Goal: Information Seeking & Learning: Find specific page/section

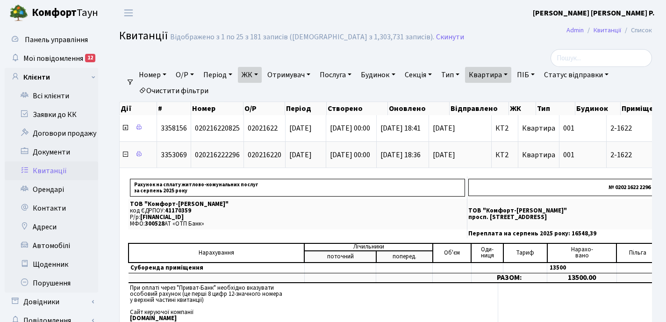
select select "25"
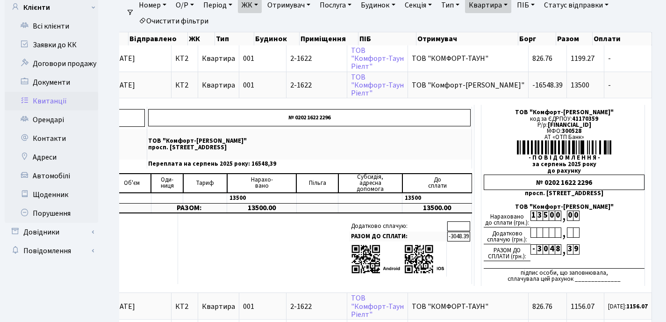
scroll to position [62, 0]
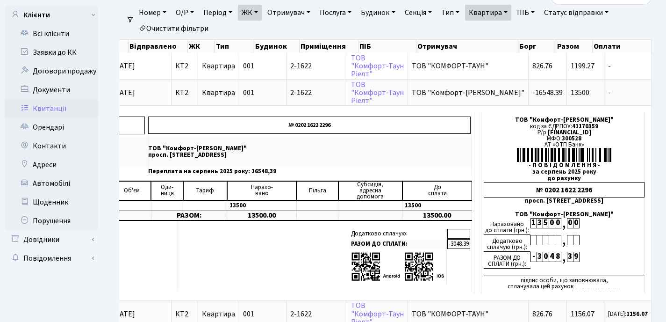
click at [512, 9] on link "Квартира" at bounding box center [488, 13] width 46 height 16
type input "2"
type input "167"
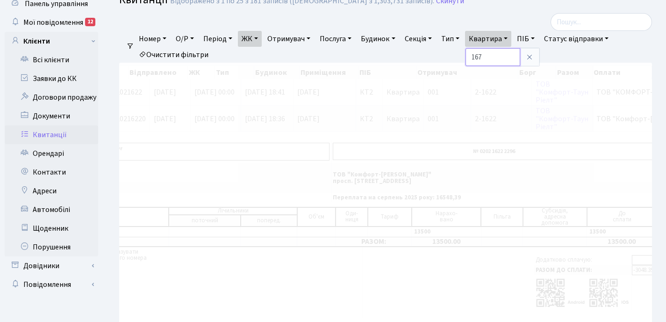
scroll to position [0, 136]
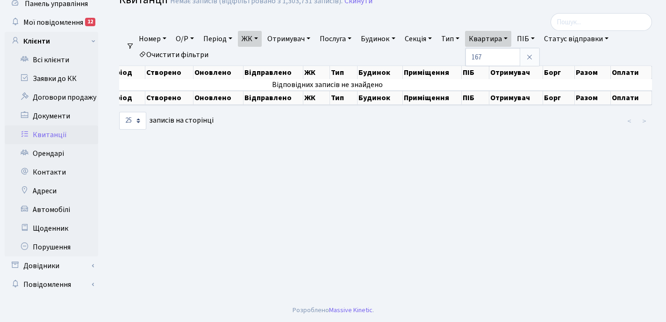
click at [260, 38] on link "ЖК" at bounding box center [250, 39] width 24 height 16
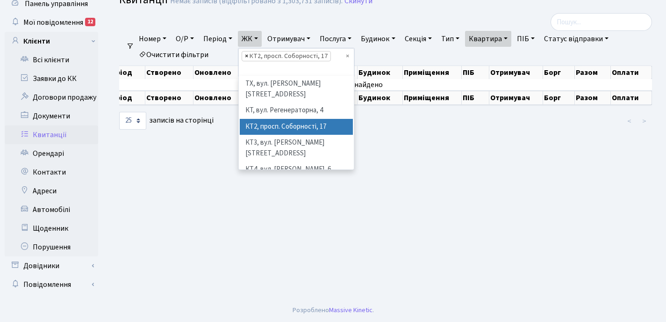
click at [248, 56] on span "×" at bounding box center [246, 55] width 3 height 9
select select
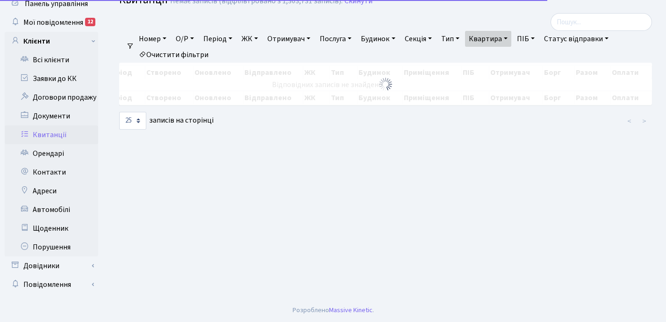
click at [262, 36] on link "ЖК" at bounding box center [250, 39] width 24 height 16
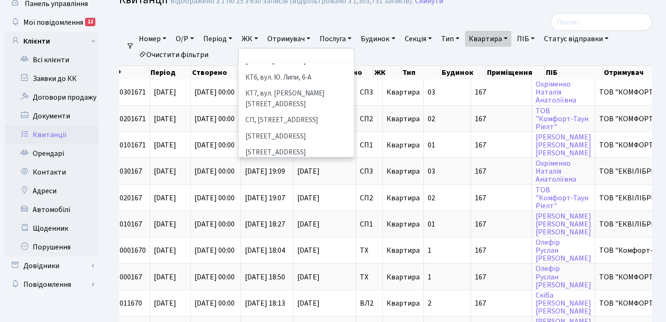
scroll to position [122, 0]
click at [281, 145] on li "[STREET_ADDRESS]" at bounding box center [296, 153] width 113 height 16
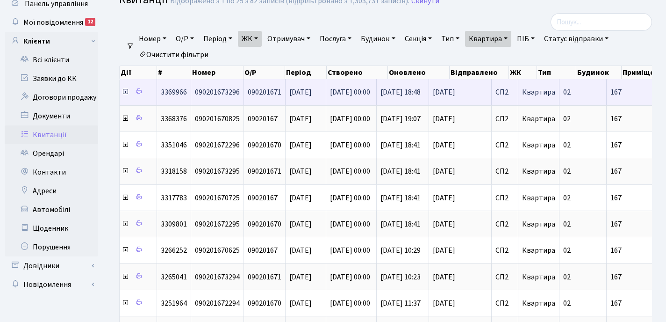
click at [125, 94] on icon at bounding box center [125, 91] width 7 height 7
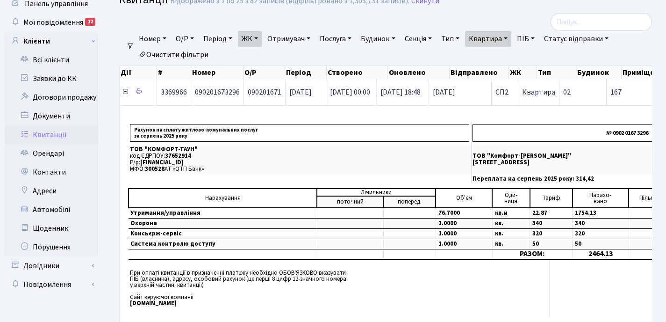
click at [125, 94] on icon at bounding box center [125, 91] width 7 height 7
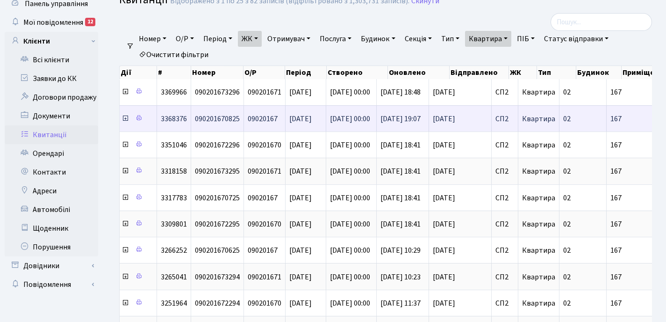
click at [125, 119] on icon at bounding box center [125, 118] width 7 height 7
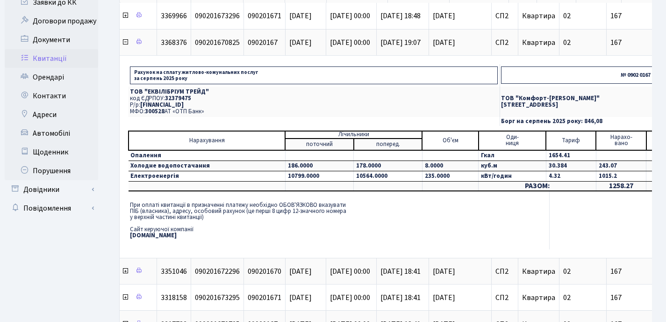
scroll to position [103, 0]
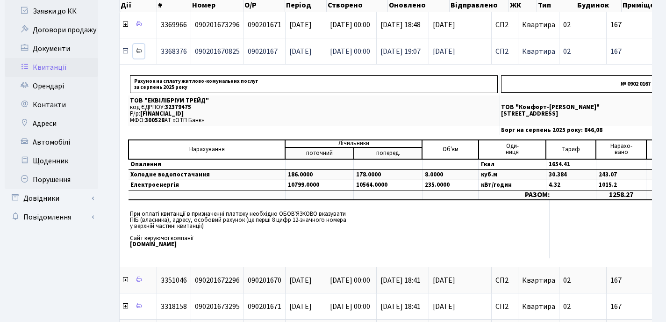
click at [140, 50] on icon at bounding box center [139, 50] width 7 height 7
click at [124, 52] on icon at bounding box center [125, 50] width 7 height 7
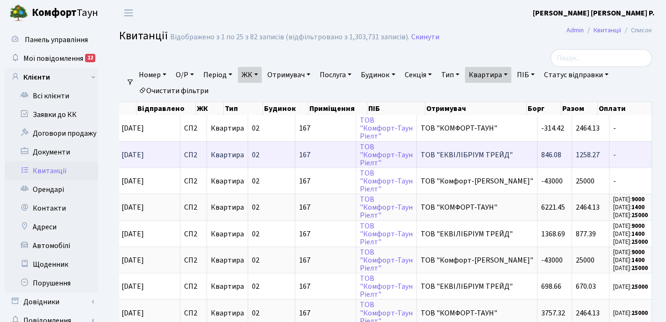
scroll to position [0, 0]
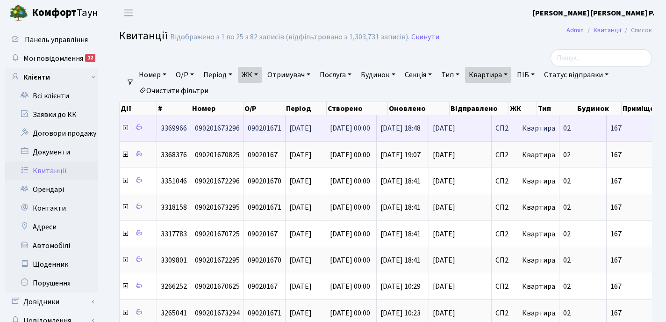
click at [123, 128] on icon at bounding box center [125, 127] width 7 height 7
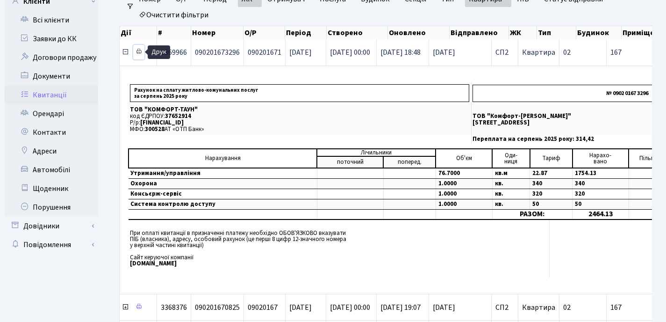
click at [139, 51] on icon at bounding box center [139, 51] width 7 height 7
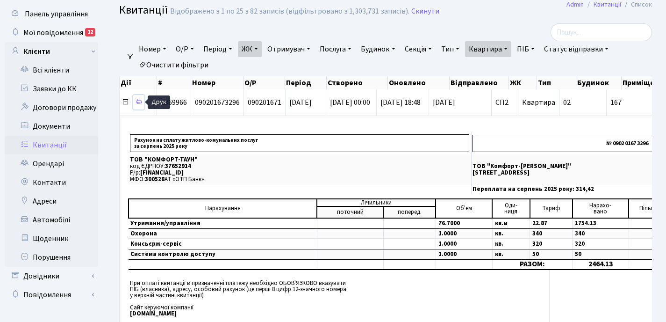
scroll to position [17, 0]
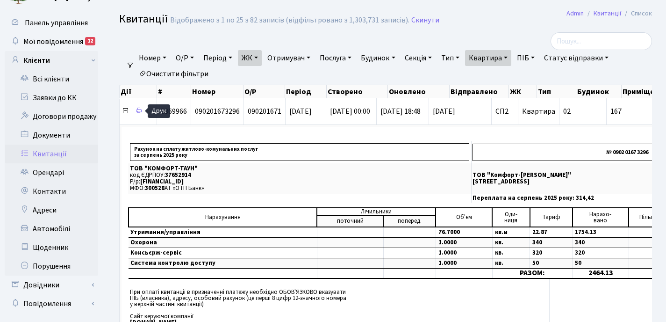
click at [512, 57] on link "Квартира" at bounding box center [488, 58] width 46 height 16
drag, startPoint x: 497, startPoint y: 78, endPoint x: 476, endPoint y: 78, distance: 20.6
click at [476, 78] on input "167" at bounding box center [493, 76] width 55 height 18
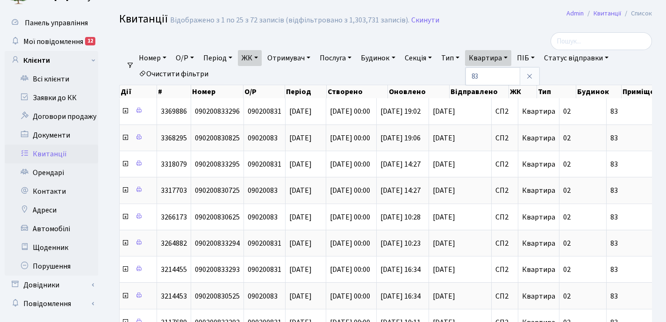
click at [260, 57] on link "ЖК" at bounding box center [250, 58] width 24 height 16
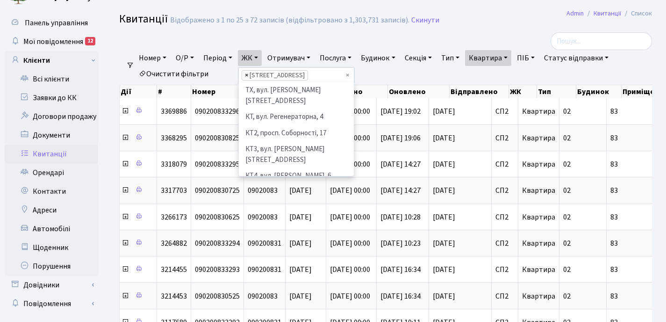
scroll to position [145, 0]
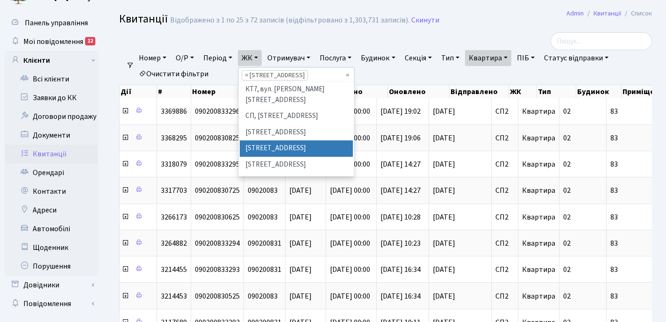
click at [251, 76] on li "× СП2, [STREET_ADDRESS]" at bounding box center [275, 75] width 66 height 10
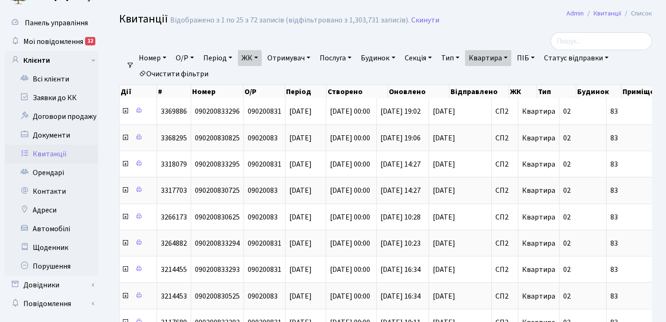
click at [260, 58] on link "ЖК" at bounding box center [250, 58] width 24 height 16
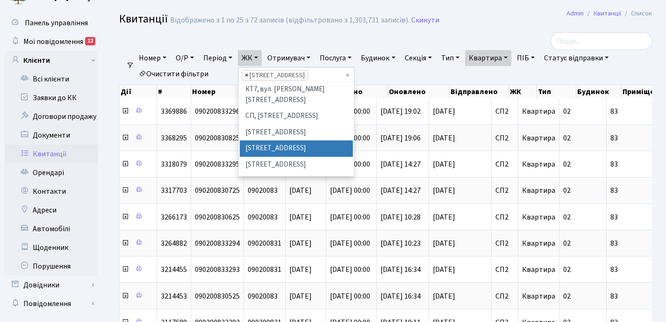
click at [248, 75] on span "×" at bounding box center [246, 75] width 3 height 9
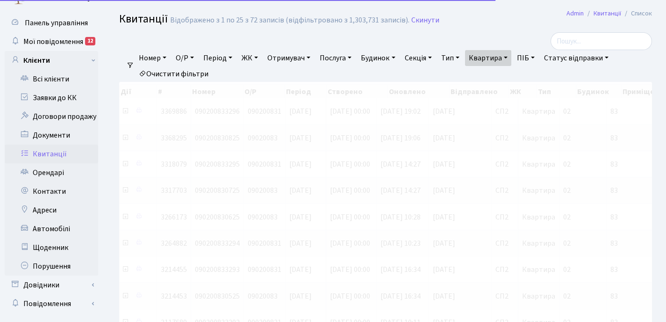
click at [259, 58] on link "ЖК" at bounding box center [250, 58] width 24 height 16
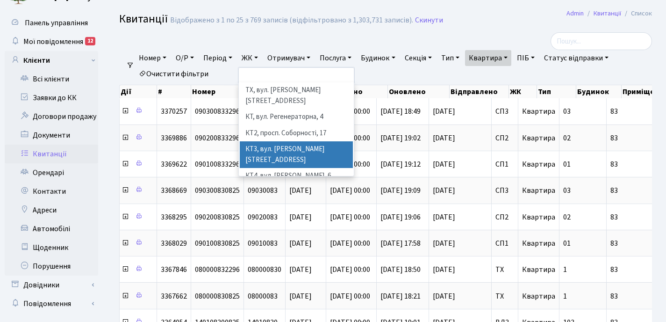
scroll to position [76, 0]
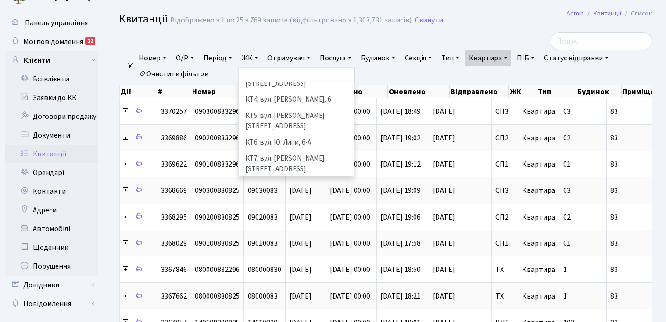
click at [269, 194] on li "[STREET_ADDRESS]" at bounding box center [296, 202] width 113 height 16
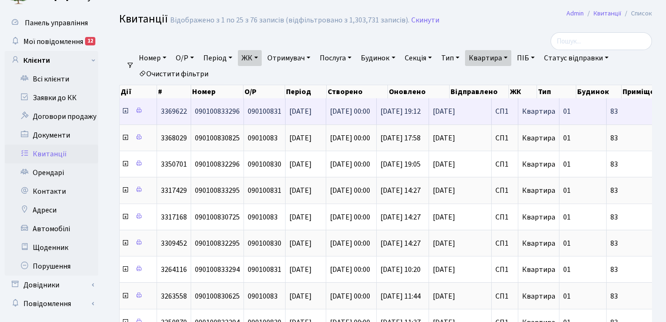
click at [126, 113] on icon at bounding box center [125, 110] width 7 height 7
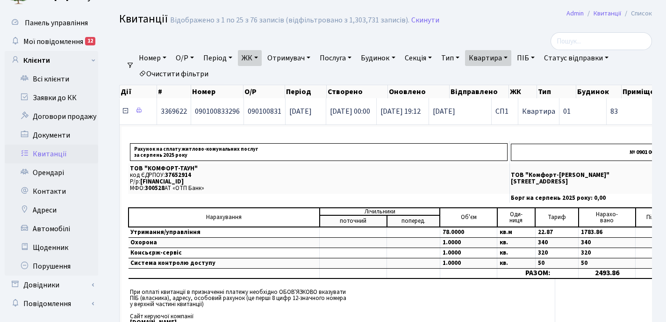
click at [126, 113] on icon at bounding box center [125, 110] width 7 height 7
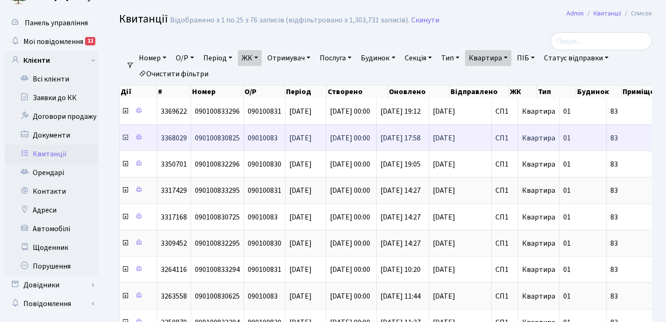
click at [126, 138] on icon at bounding box center [125, 137] width 7 height 7
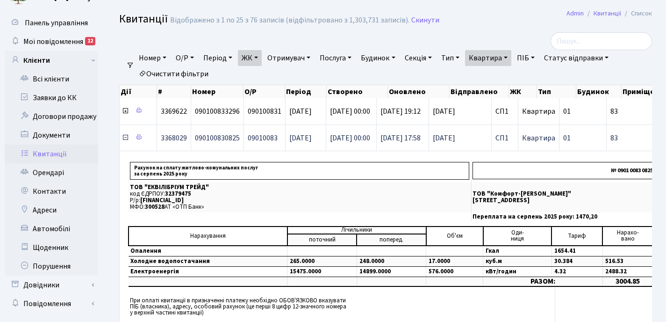
click at [124, 138] on icon at bounding box center [125, 137] width 7 height 7
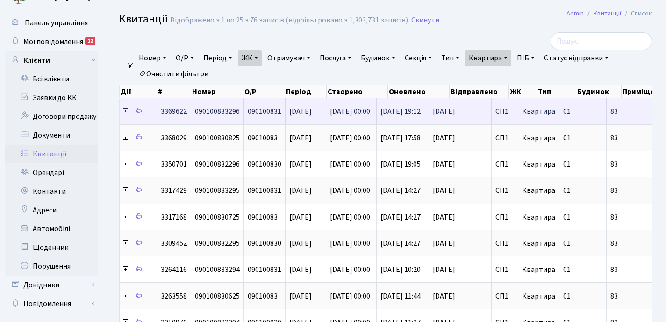
click at [124, 113] on icon at bounding box center [125, 110] width 7 height 7
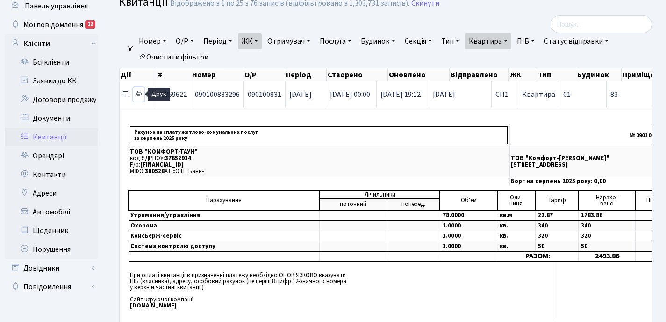
click at [138, 93] on icon at bounding box center [139, 93] width 7 height 7
click at [124, 94] on icon at bounding box center [125, 93] width 7 height 7
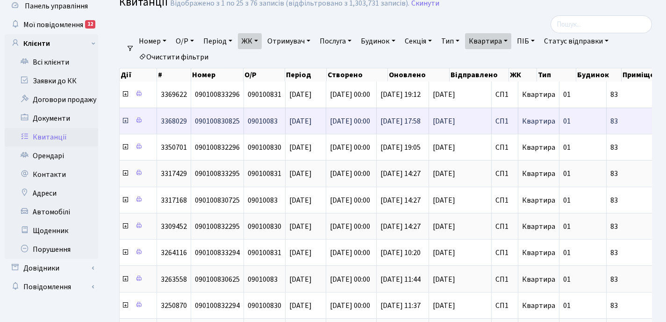
click at [125, 121] on icon at bounding box center [125, 120] width 7 height 7
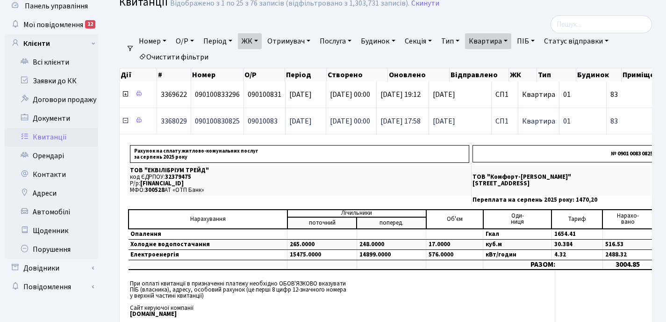
scroll to position [36, 0]
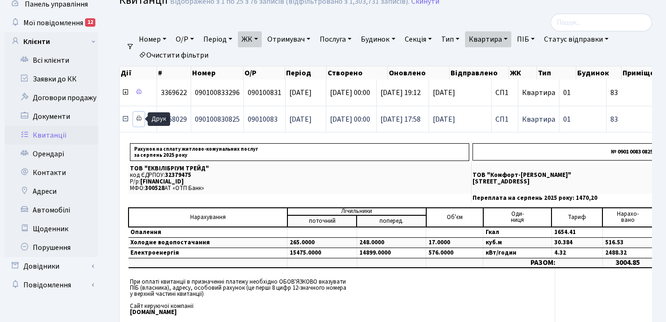
click at [139, 119] on icon at bounding box center [139, 118] width 7 height 7
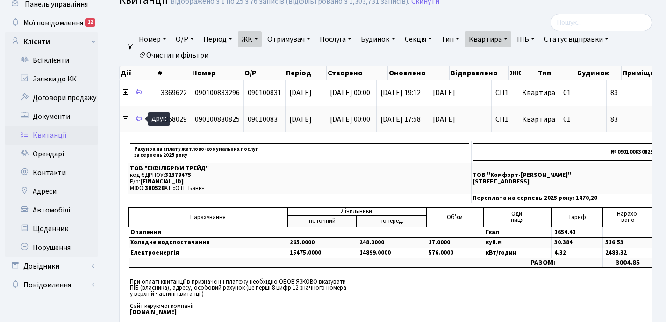
click at [512, 38] on link "Квартира" at bounding box center [488, 39] width 46 height 16
type input "8"
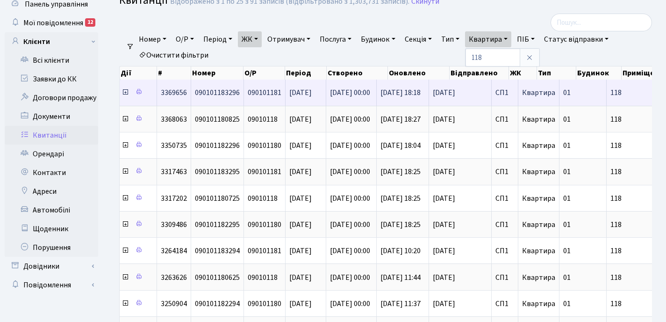
click at [126, 94] on icon at bounding box center [125, 91] width 7 height 7
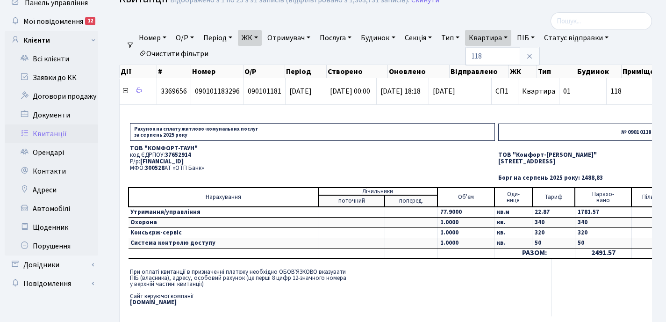
scroll to position [37, 0]
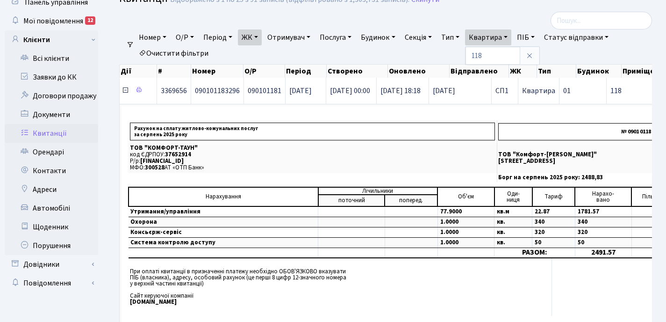
click at [125, 92] on icon at bounding box center [125, 90] width 7 height 7
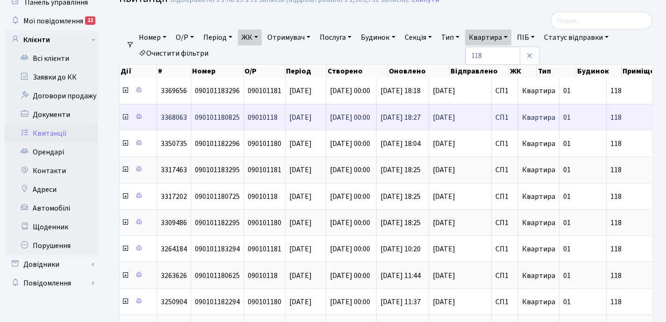
click at [125, 117] on icon at bounding box center [125, 116] width 7 height 7
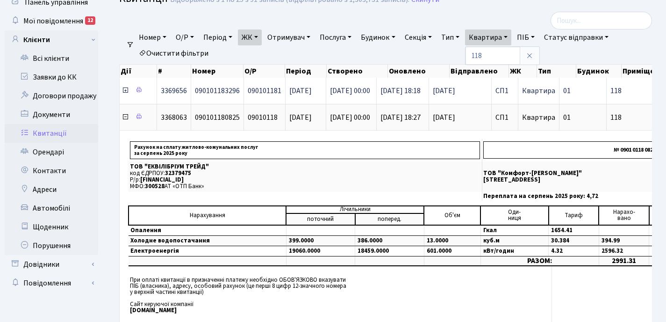
click at [125, 90] on icon at bounding box center [125, 90] width 7 height 7
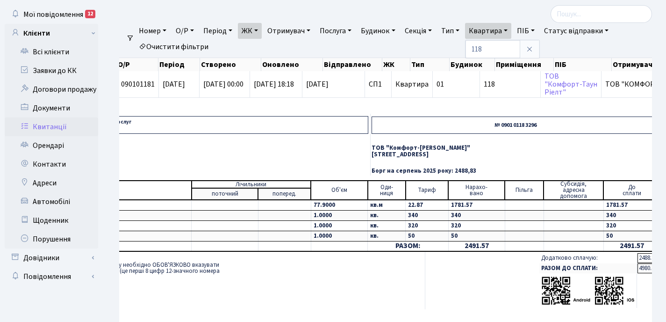
scroll to position [0, 0]
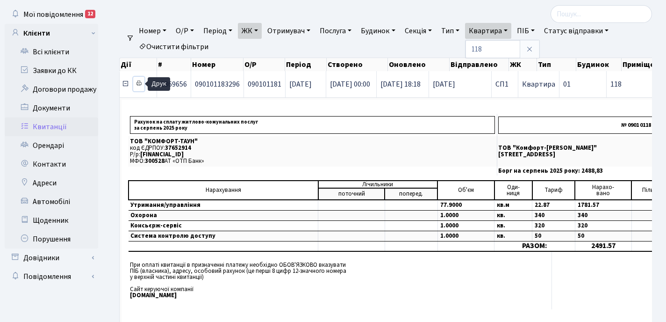
click at [139, 84] on icon at bounding box center [139, 83] width 7 height 7
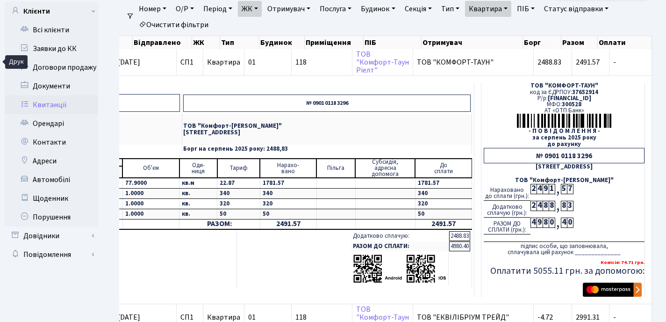
scroll to position [61, 0]
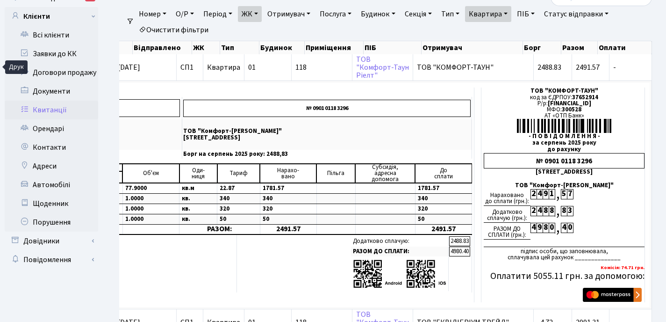
click at [512, 12] on link "Квартира" at bounding box center [488, 14] width 46 height 16
type input "1"
type input "39"
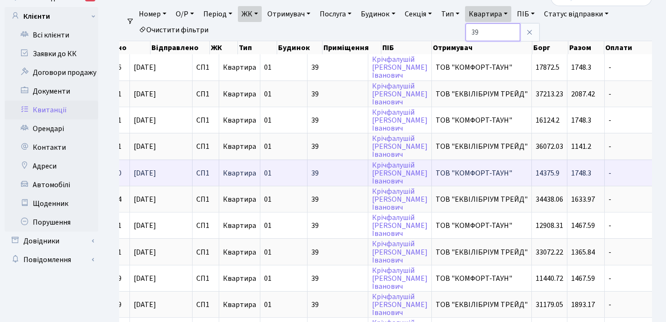
scroll to position [0, 314]
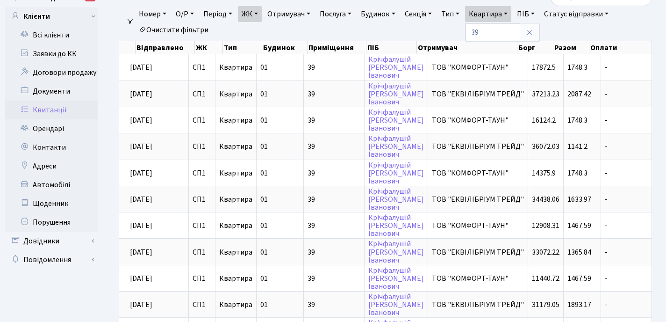
click at [262, 12] on link "ЖК" at bounding box center [250, 14] width 24 height 16
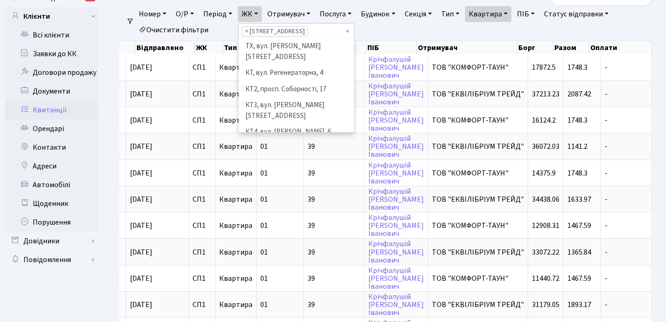
scroll to position [129, 0]
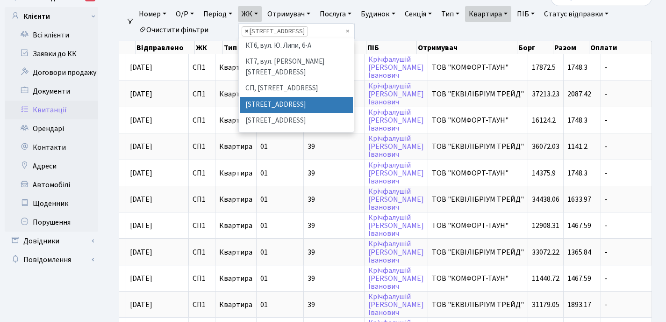
click at [248, 30] on span "×" at bounding box center [246, 31] width 3 height 9
select select
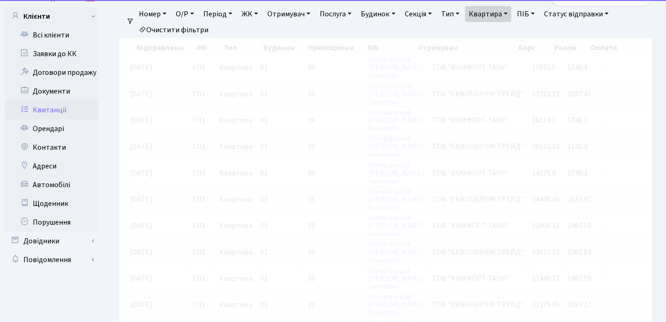
click at [259, 14] on link "ЖК" at bounding box center [250, 14] width 24 height 16
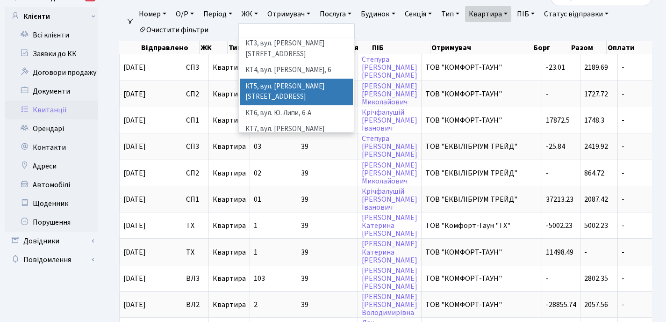
scroll to position [86, 0]
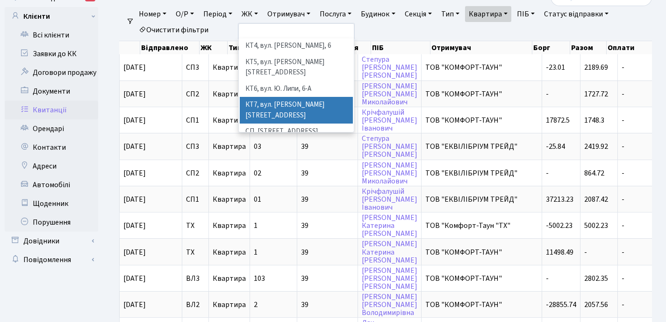
click at [274, 97] on li "КТ7, вул. [PERSON_NAME][STREET_ADDRESS]" at bounding box center [296, 110] width 113 height 27
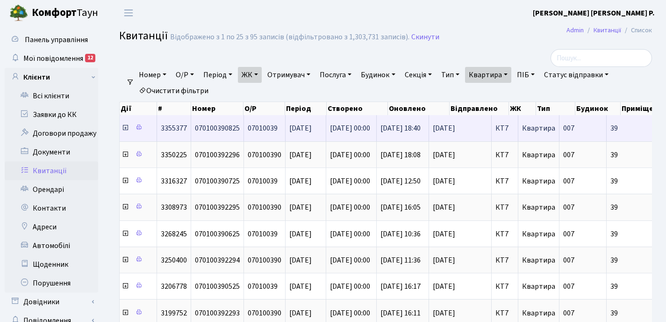
click at [125, 130] on icon at bounding box center [125, 127] width 7 height 7
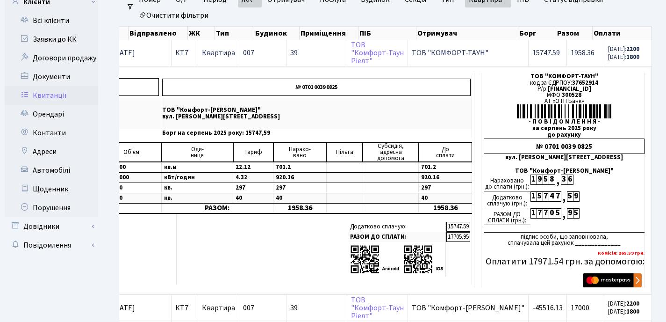
scroll to position [74, 0]
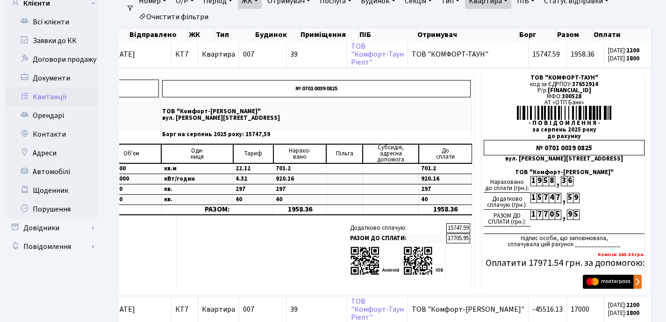
click at [487, 21] on ul "Номер О/Р Період [DATE] - [DATE] ЖК ТХ, вул. [PERSON_NAME][STREET_ADDRESS] КТ, …" at bounding box center [389, 9] width 511 height 32
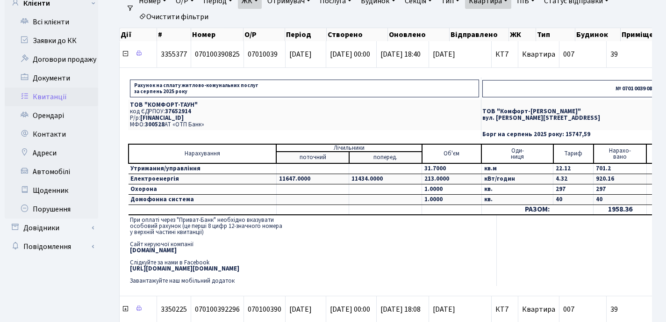
scroll to position [0, 0]
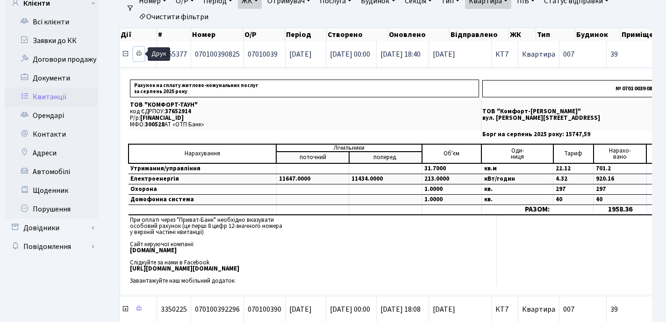
click at [139, 52] on icon at bounding box center [139, 53] width 7 height 7
